Goal: Find specific page/section: Find specific page/section

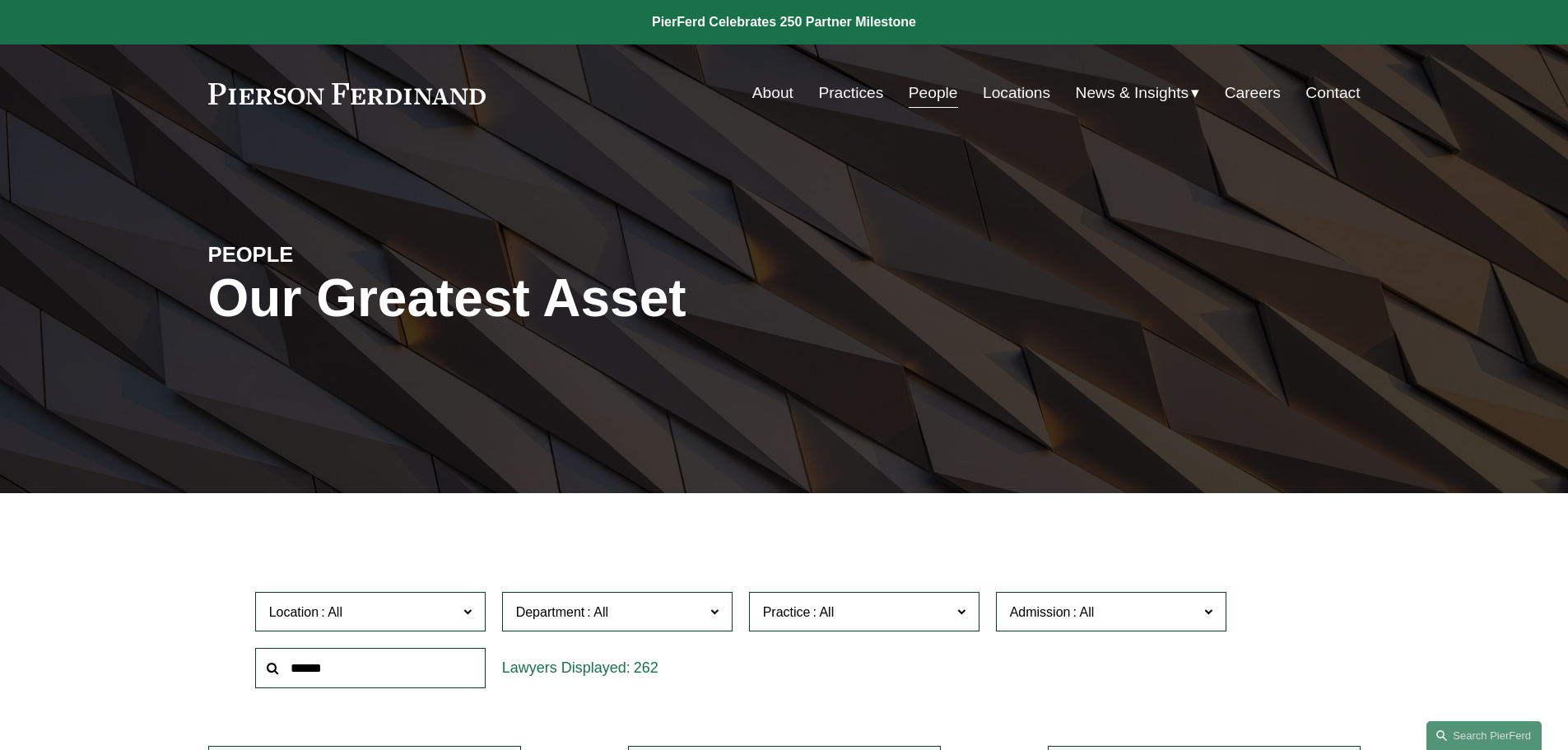
click at [380, 670] on input "text" at bounding box center [370, 669] width 230 height 41
type input "*******"
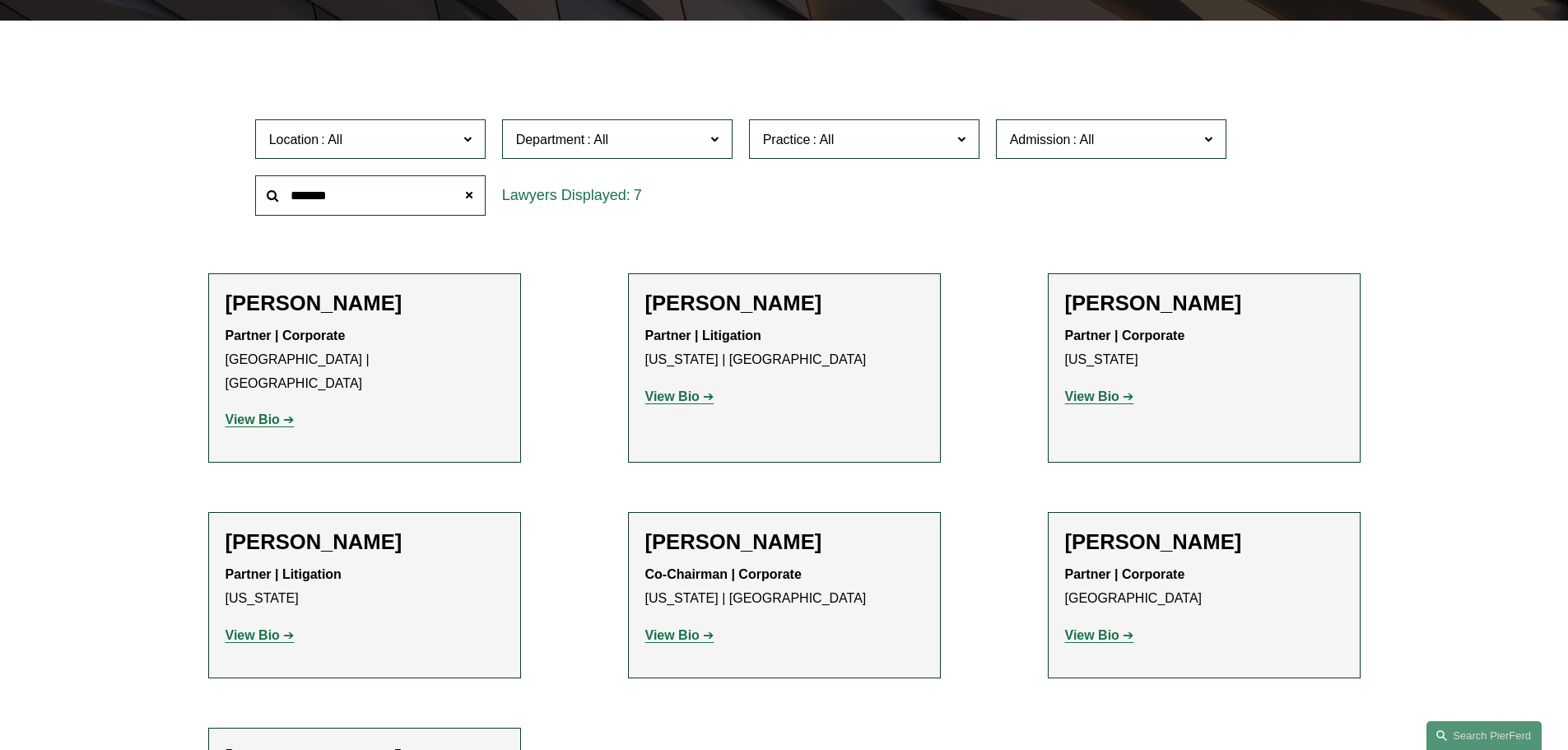
scroll to position [494, 0]
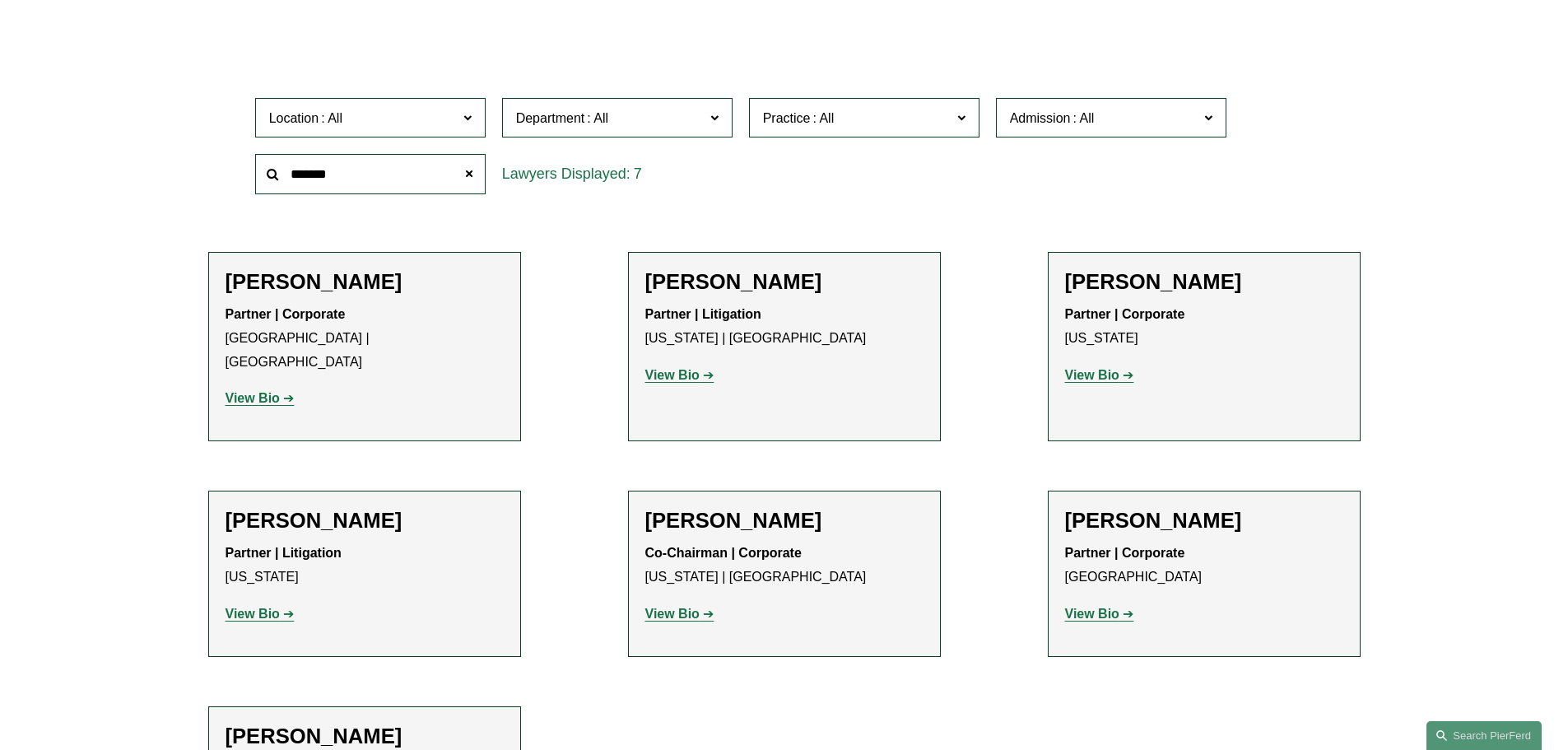
click at [684, 607] on strong "View Bio" at bounding box center [672, 614] width 54 height 14
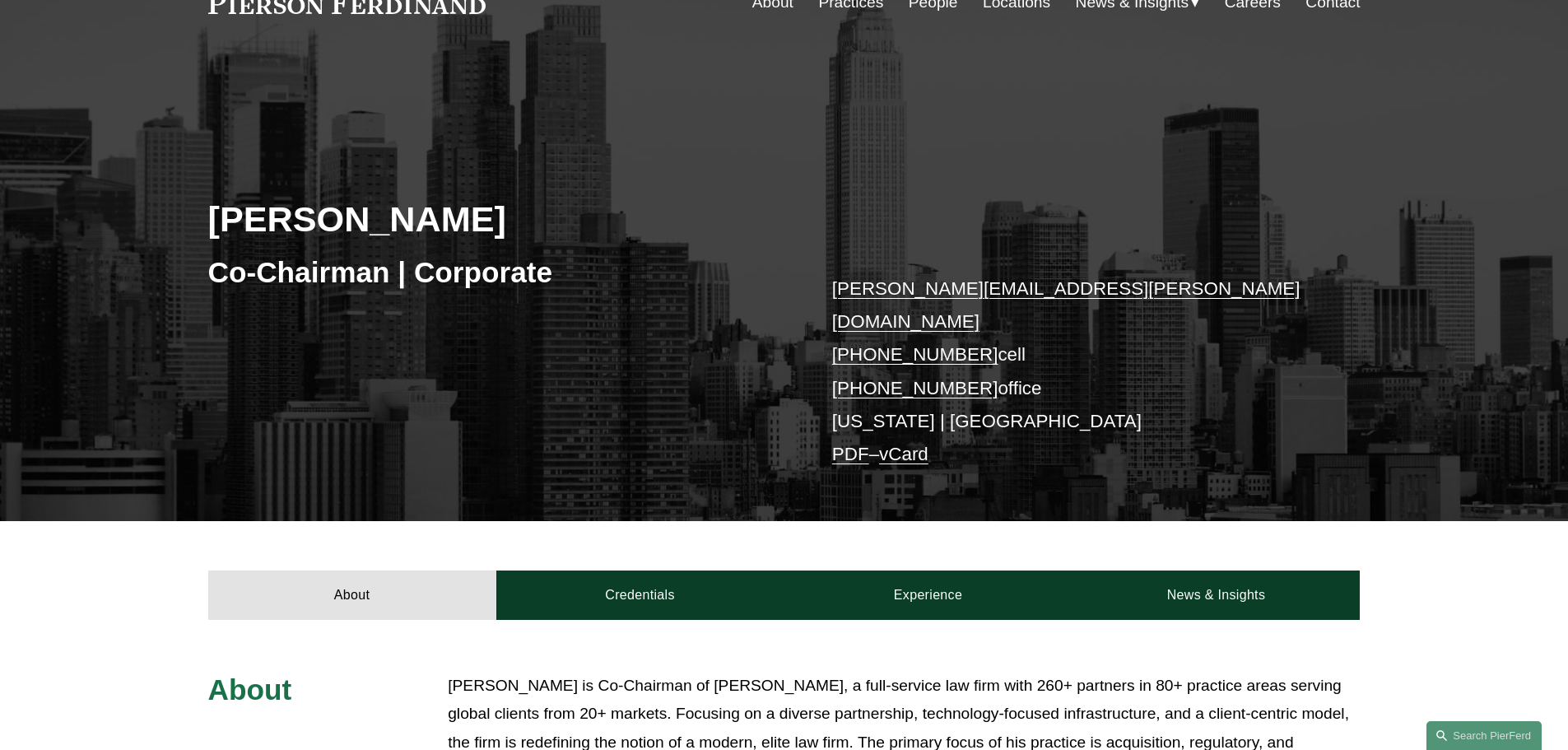
scroll to position [329, 0]
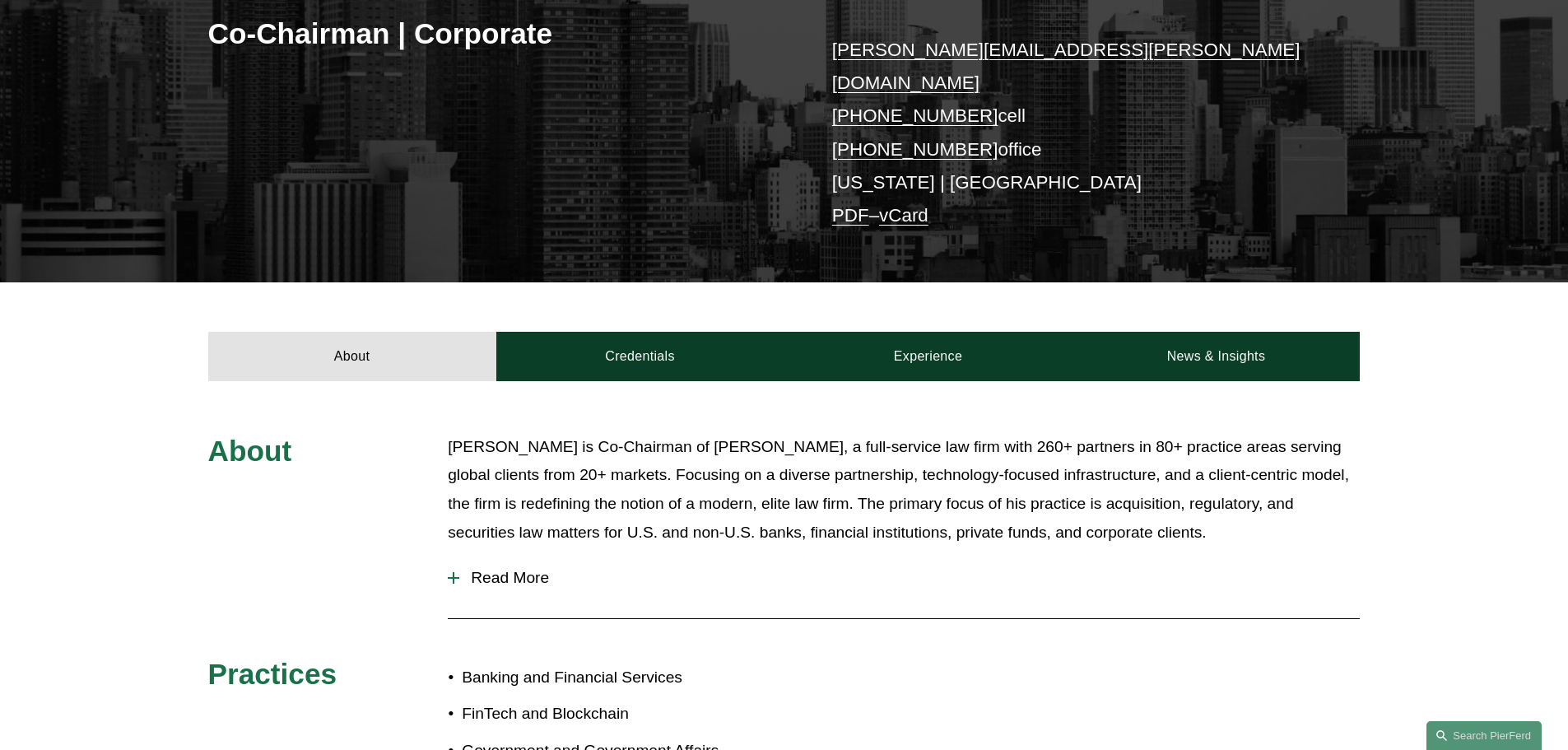
click at [508, 568] on span "Read More" at bounding box center [909, 577] width 900 height 18
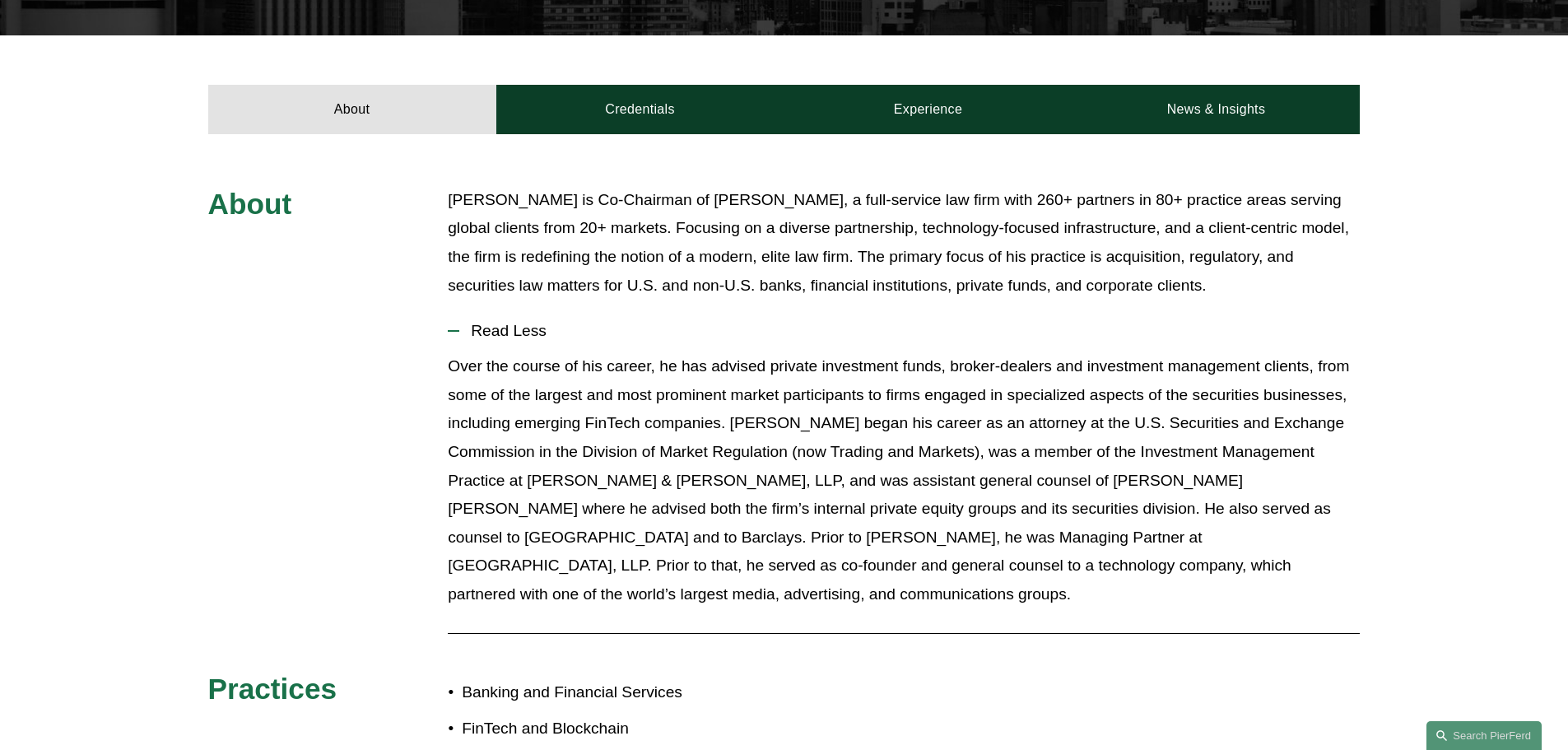
scroll to position [494, 0]
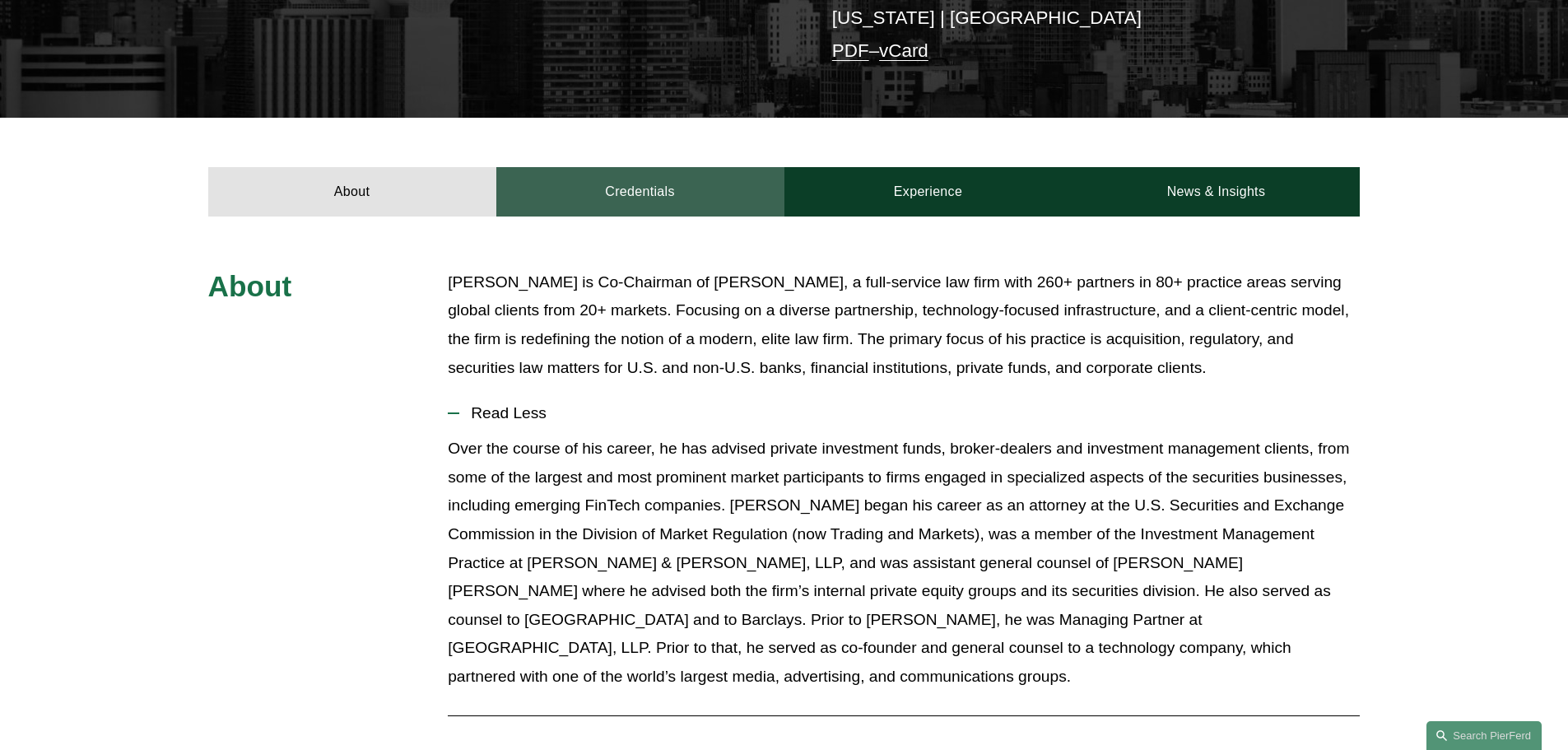
click at [668, 167] on link "Credentials" at bounding box center [639, 192] width 288 height 50
